Goal: Task Accomplishment & Management: Use online tool/utility

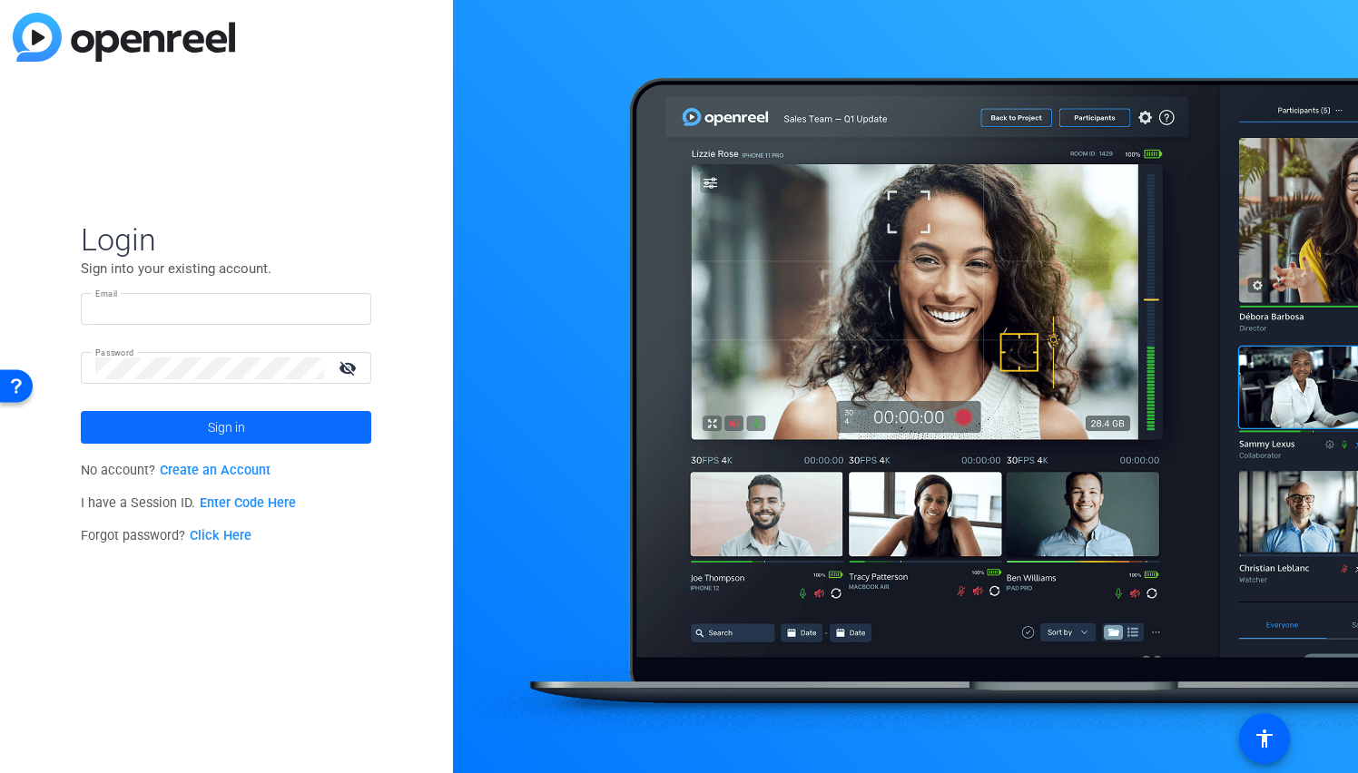
type input "[PERSON_NAME][EMAIL_ADDRESS][PERSON_NAME][DOMAIN_NAME]"
click at [233, 436] on span "Sign in" at bounding box center [226, 427] width 37 height 45
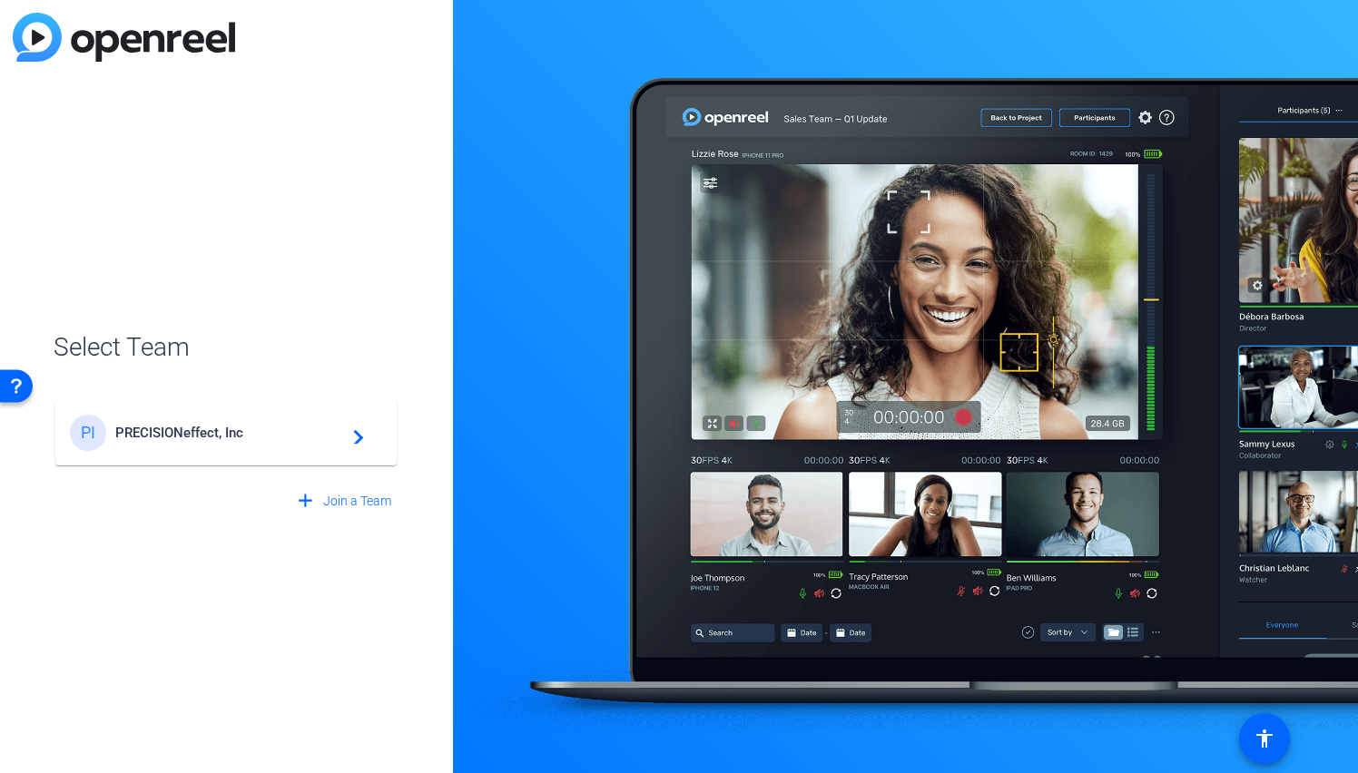
click at [237, 436] on span "PRECISIONeffect, Inc" at bounding box center [228, 433] width 227 height 16
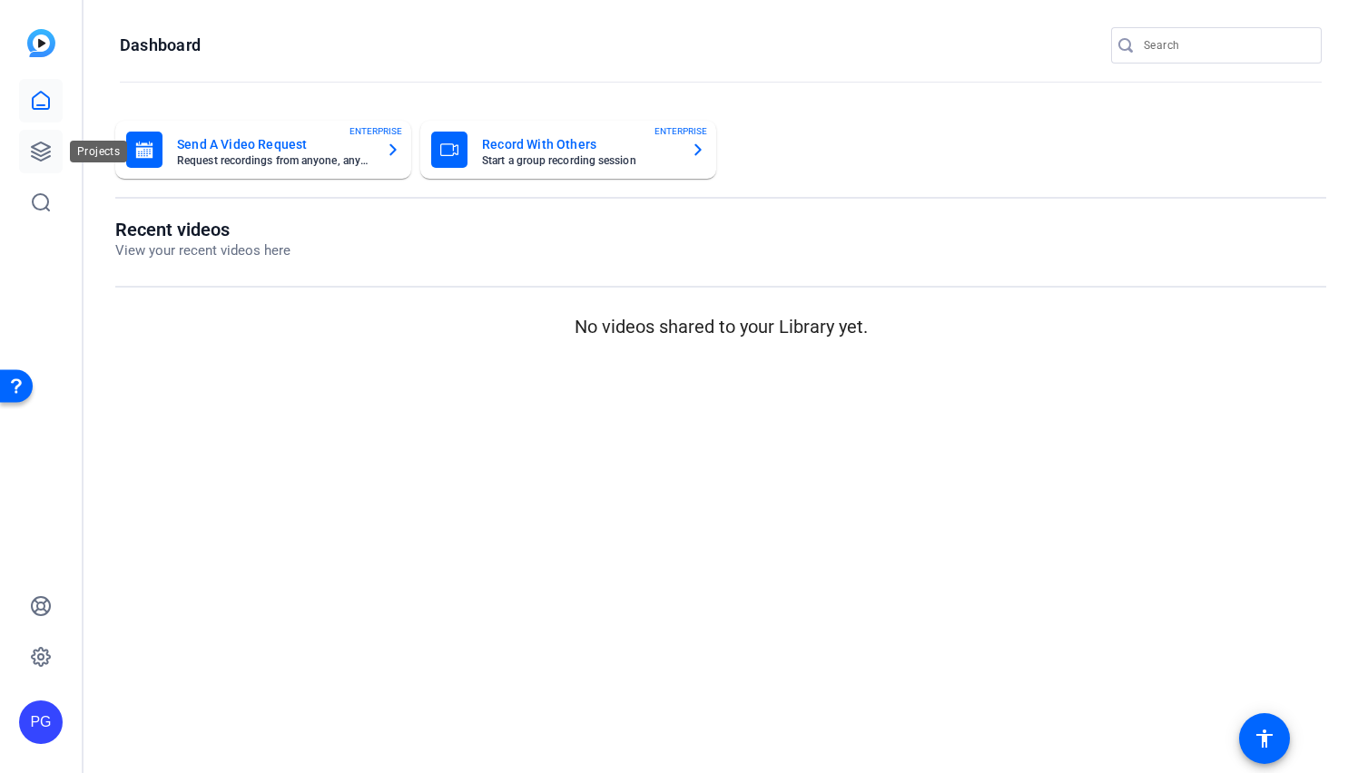
click at [41, 150] on icon at bounding box center [41, 152] width 22 height 22
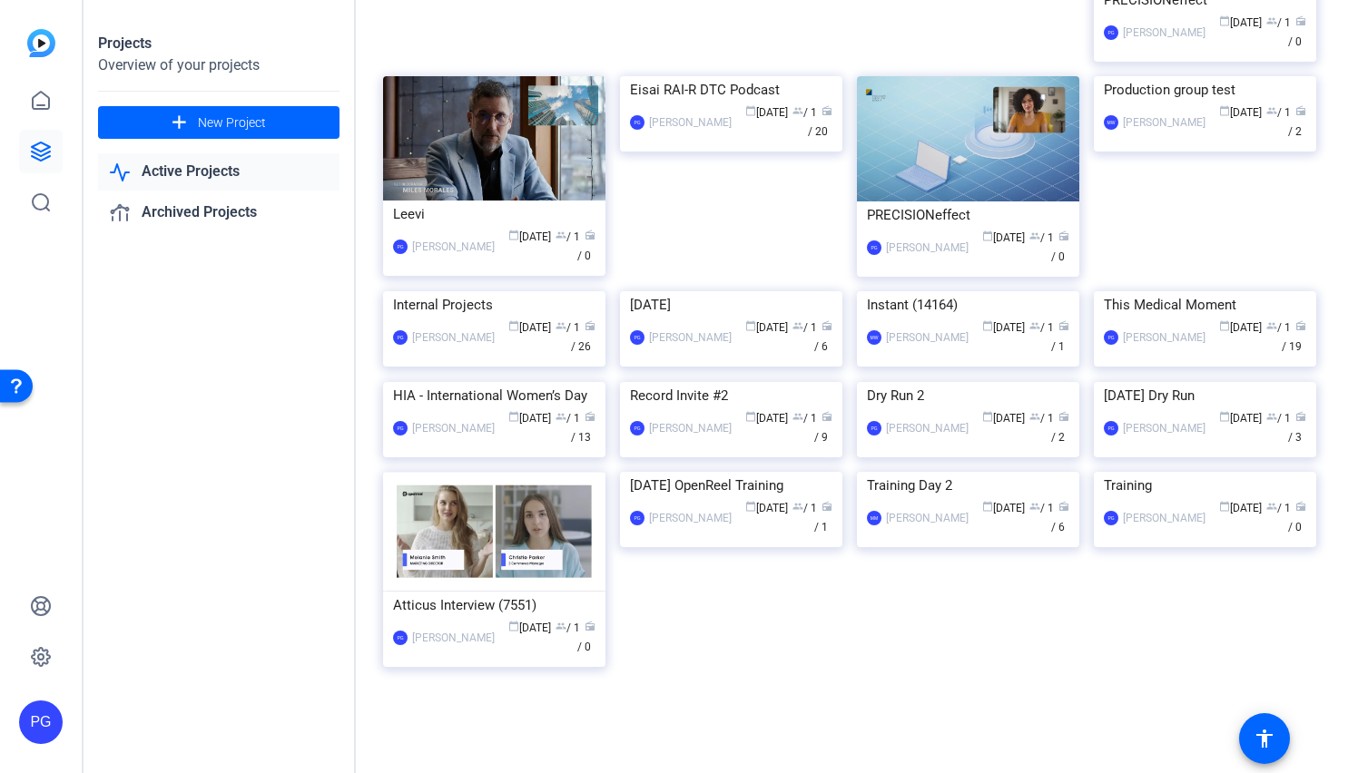
scroll to position [3617, 0]
click at [1207, 76] on img at bounding box center [1205, 76] width 222 height 0
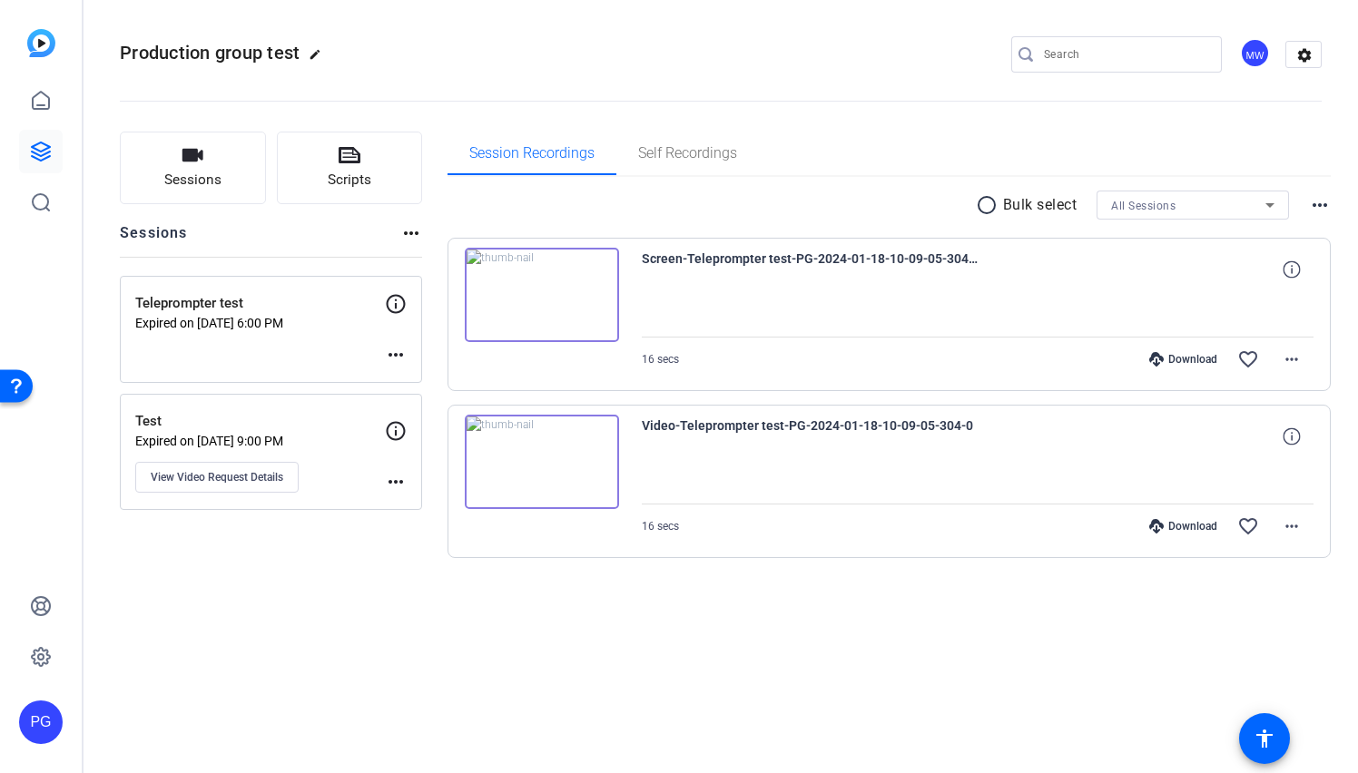
click at [541, 457] on img at bounding box center [542, 462] width 154 height 94
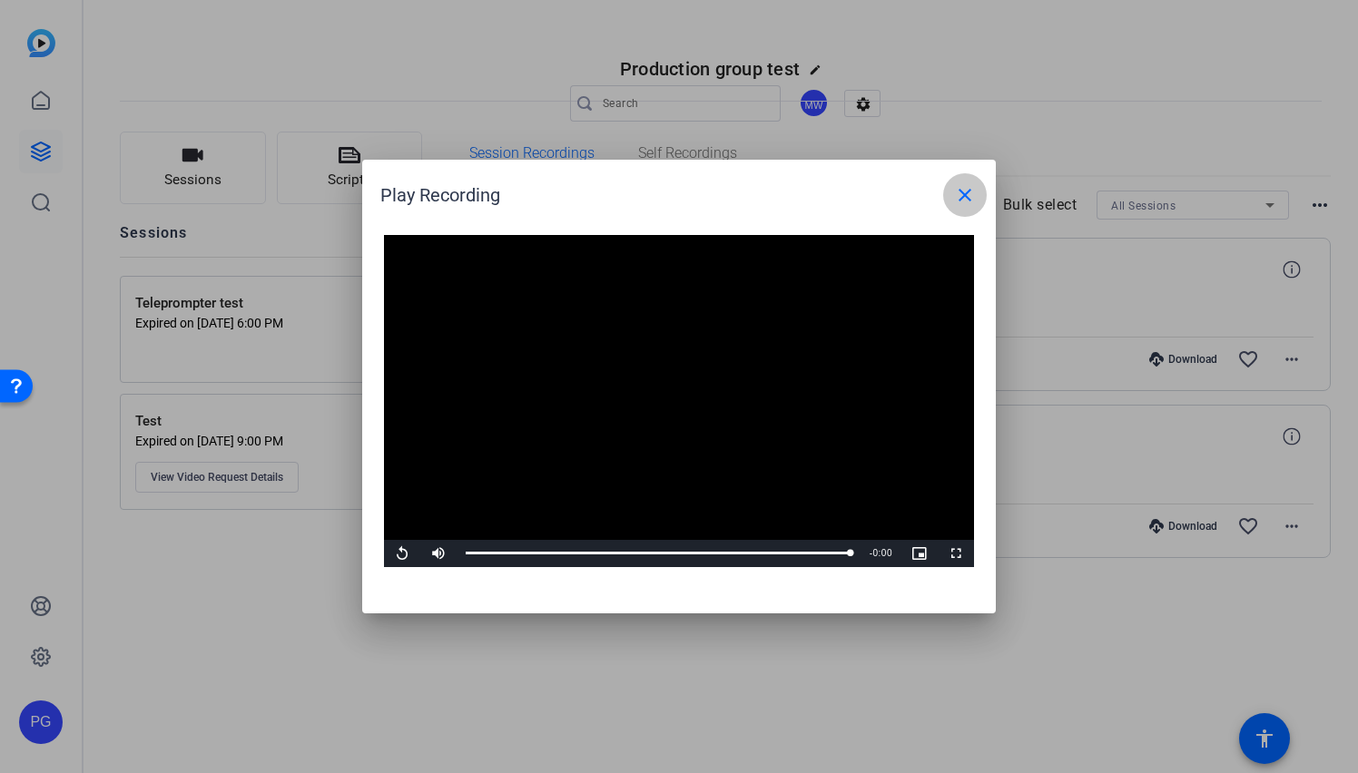
click at [966, 188] on mat-icon "close" at bounding box center [965, 195] width 22 height 22
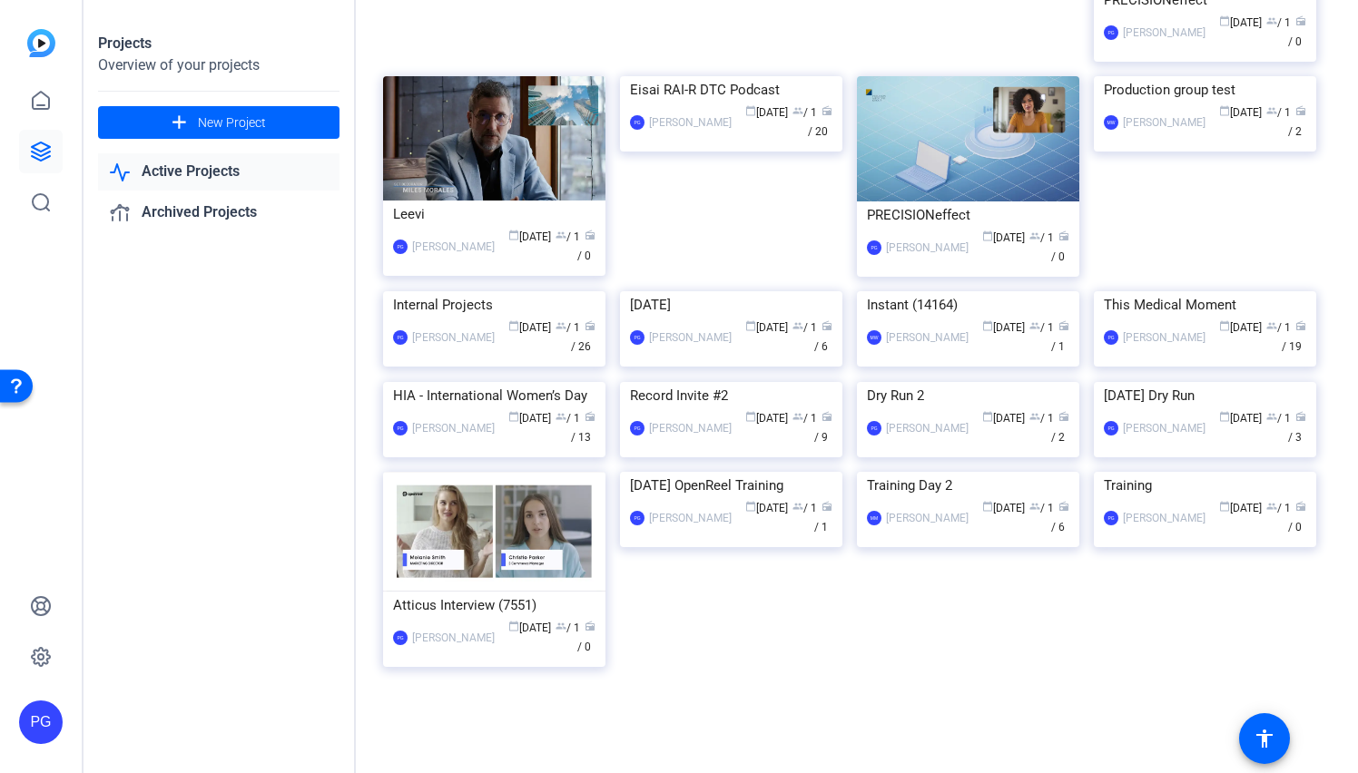
scroll to position [3329, 0]
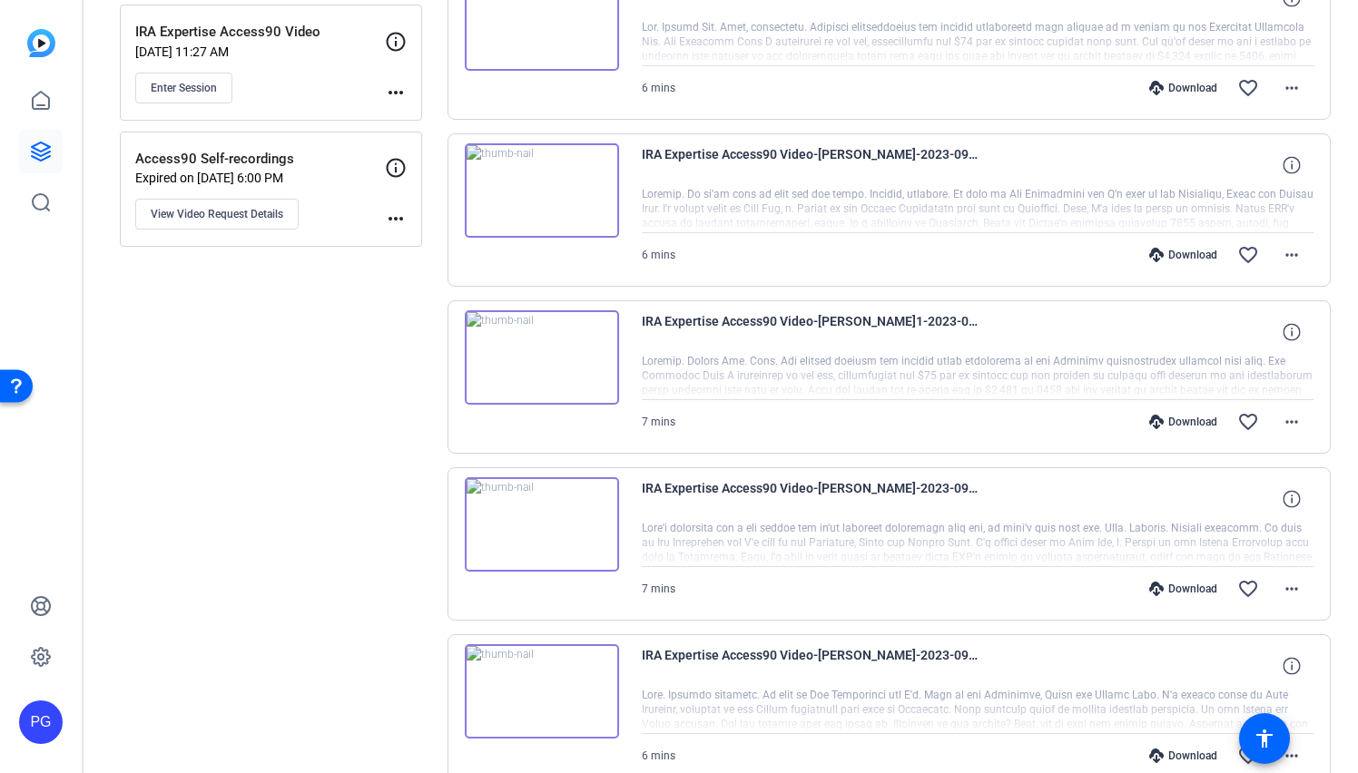
scroll to position [274, 0]
